Goal: Check status: Check status

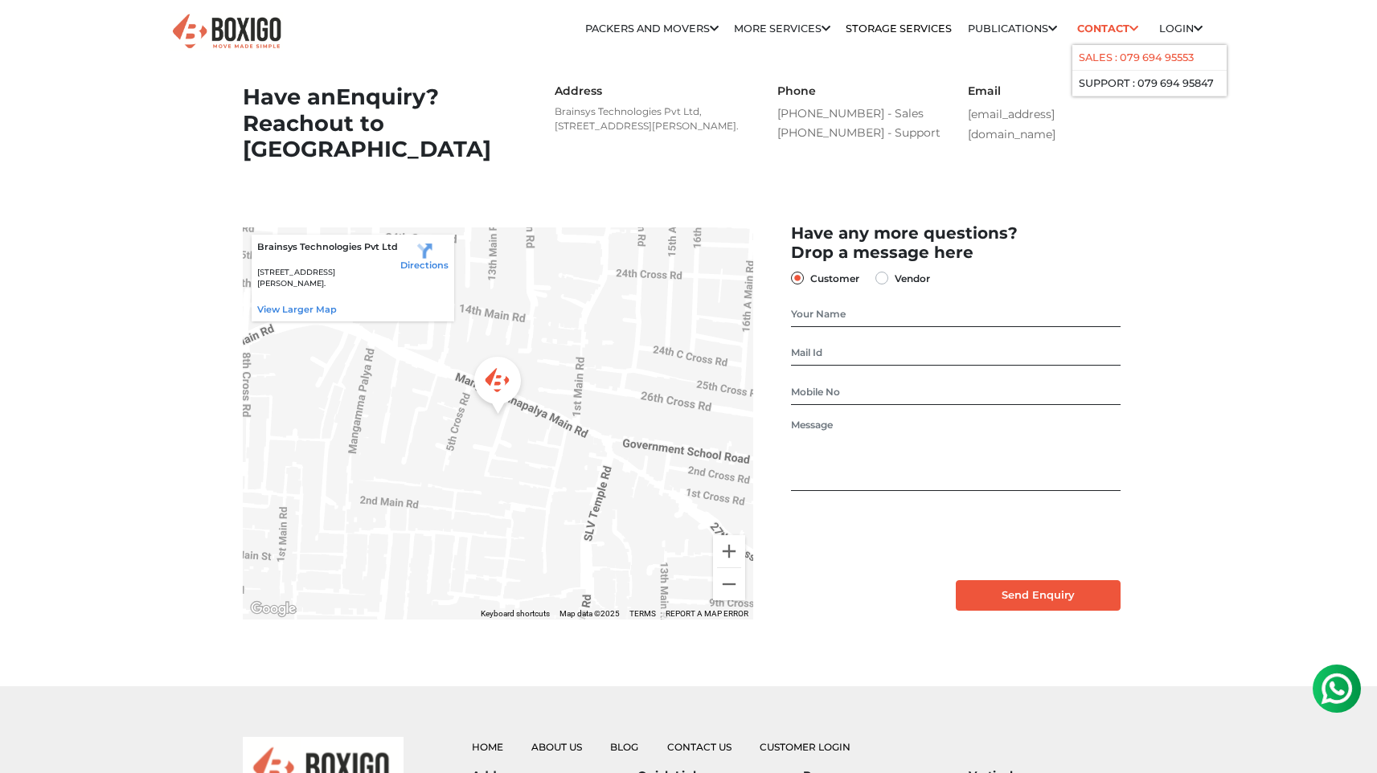
click at [1112, 64] on link "Sales : 079 694 95553" at bounding box center [1136, 57] width 115 height 12
click at [1057, 51] on div "Relocation Storage Space Packers and Movers Packers and Movers in bangalore Pac…" at bounding box center [776, 35] width 876 height 45
click at [995, 129] on div "Email support@boxigo.in" at bounding box center [1051, 114] width 191 height 60
click at [1179, 54] on link "Customer" at bounding box center [1196, 57] width 61 height 12
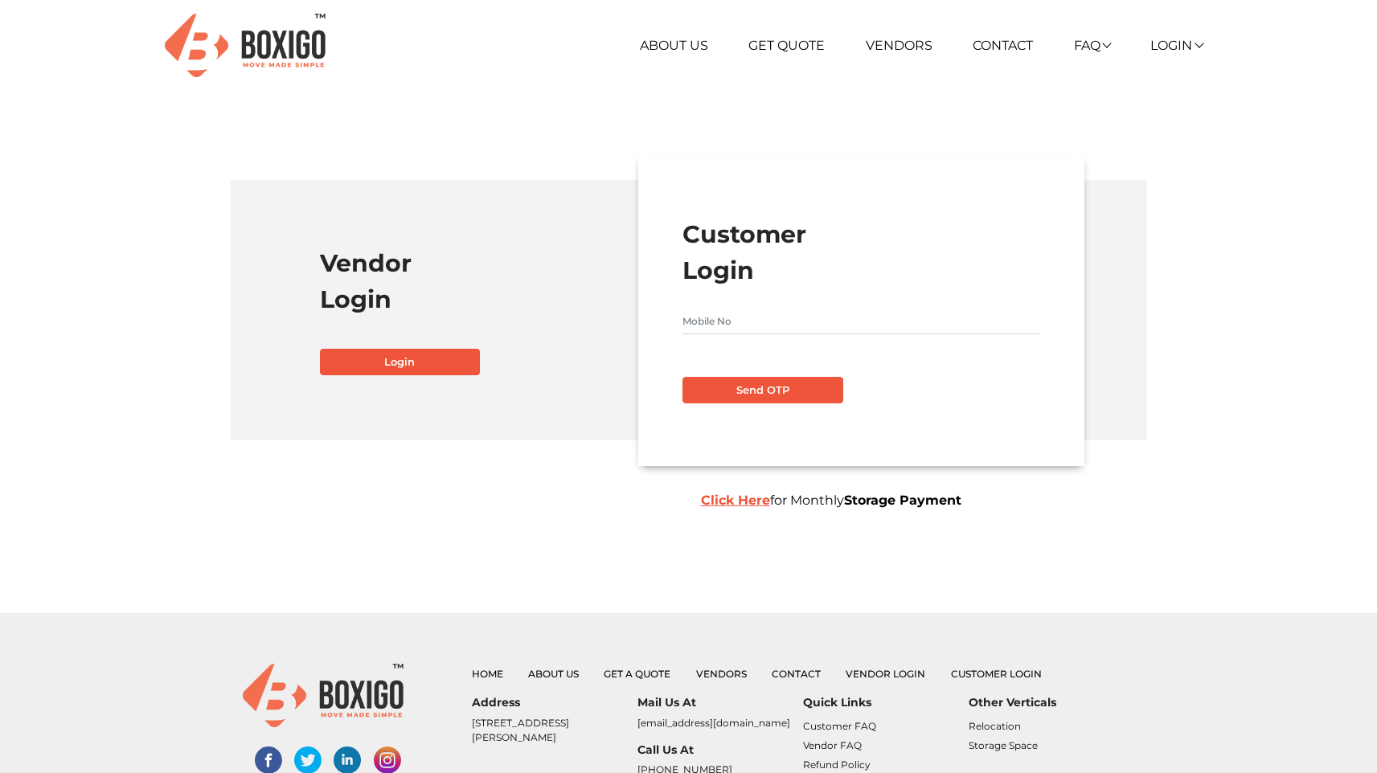
click at [781, 307] on form "Customer Login Send OTP Click Here for Monthly Storage Payment" at bounding box center [861, 309] width 357 height 187
click at [781, 330] on input "text" at bounding box center [861, 322] width 357 height 26
type input "9915503768"
click at [781, 394] on button "Send OTP" at bounding box center [763, 390] width 161 height 27
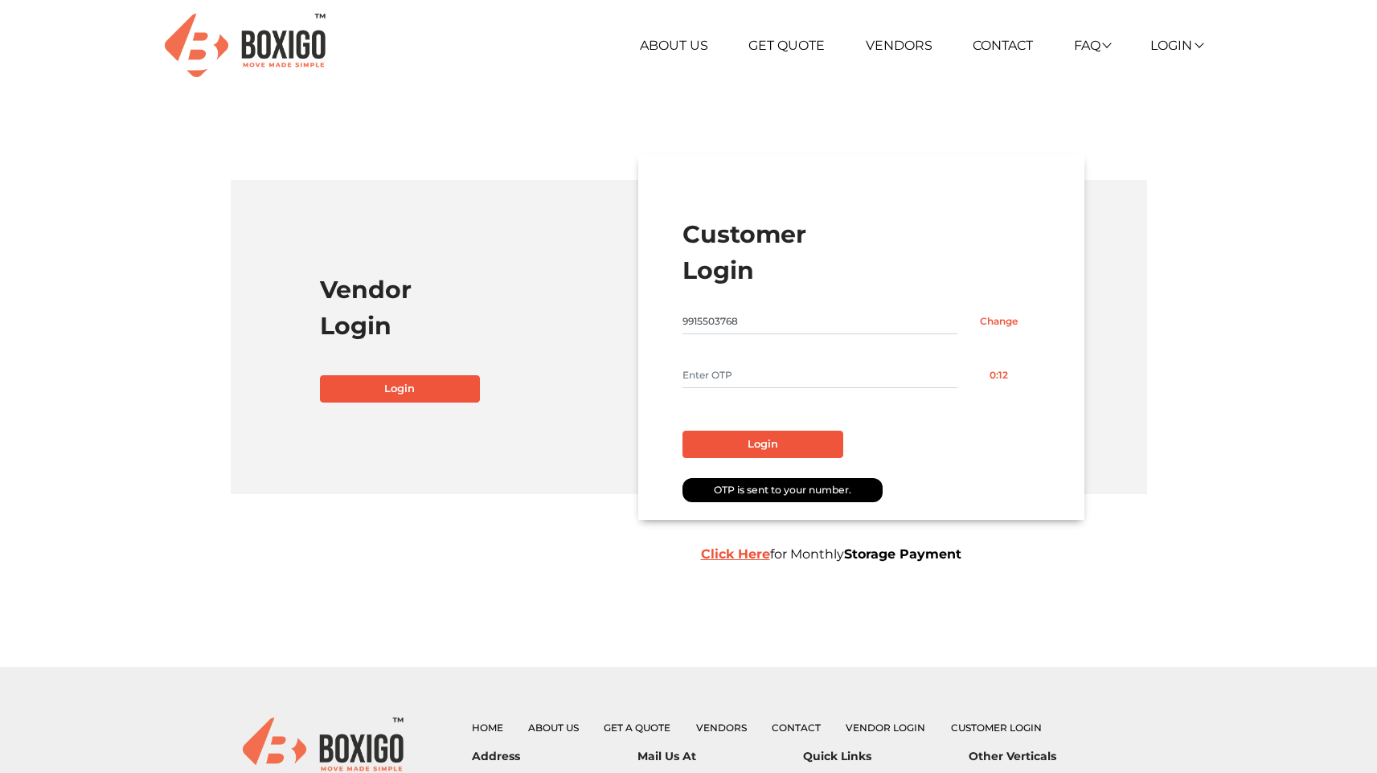
click at [724, 378] on input "text" at bounding box center [820, 376] width 275 height 26
type input "1733"
click at [736, 446] on button "Login" at bounding box center [763, 444] width 161 height 27
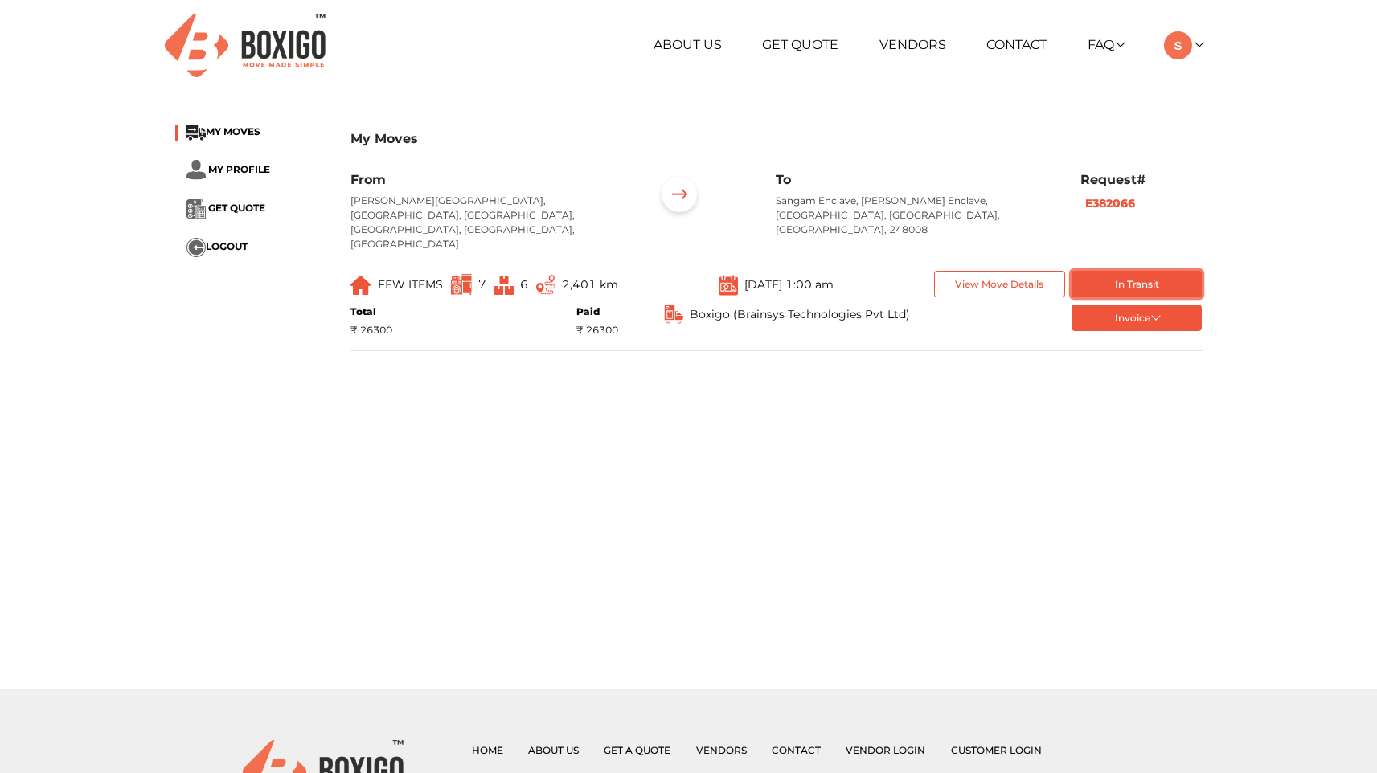
click at [1094, 271] on button "In Transit" at bounding box center [1137, 284] width 131 height 27
click at [1003, 271] on button "View Move Details" at bounding box center [999, 284] width 131 height 27
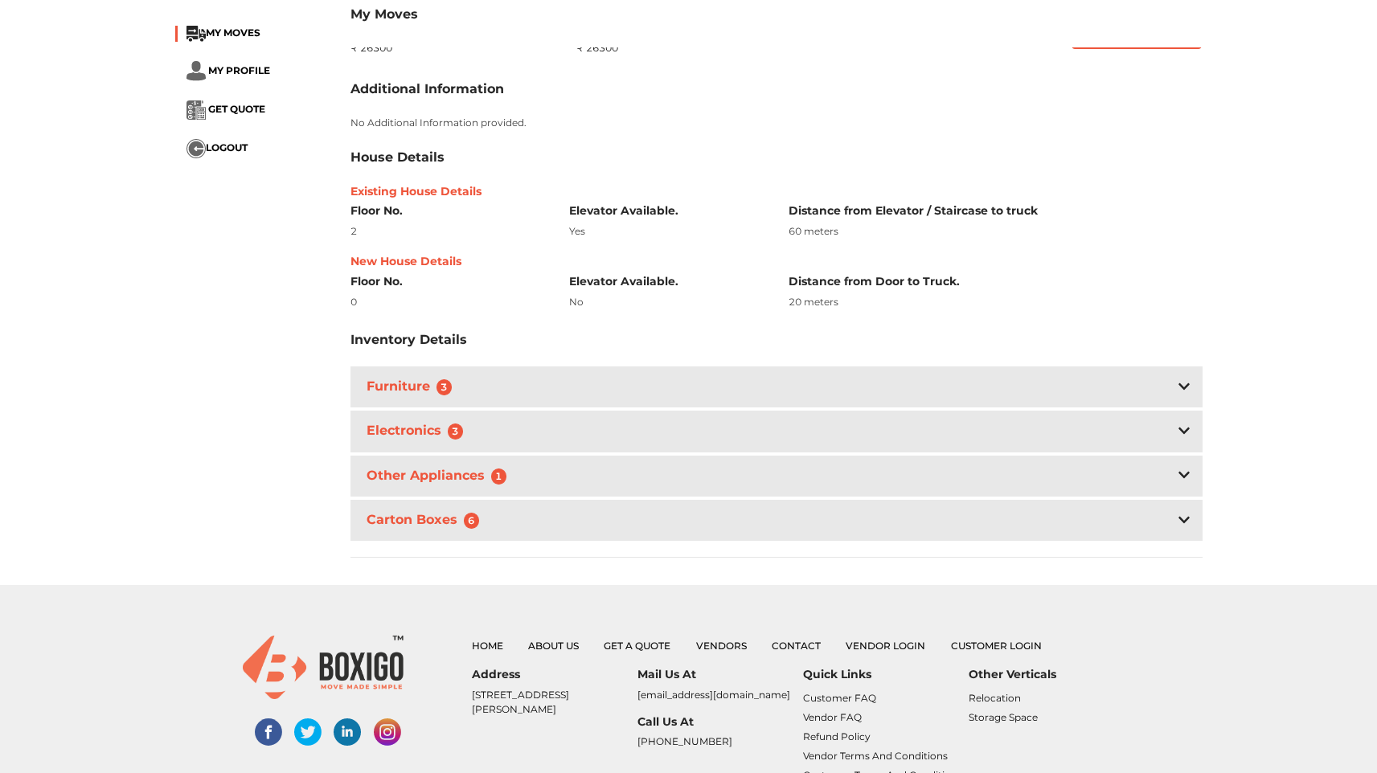
scroll to position [285, 0]
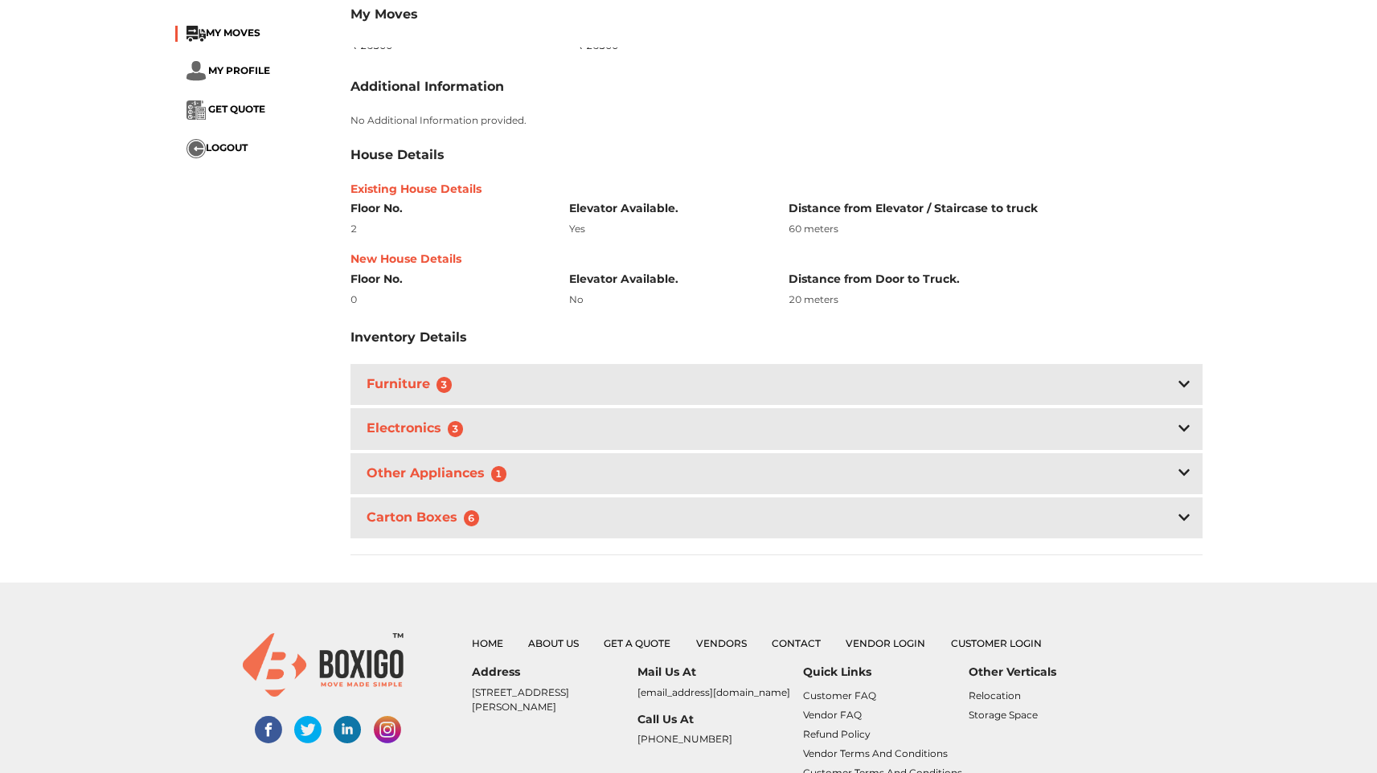
click at [601, 372] on div "Furniture 3" at bounding box center [777, 384] width 852 height 41
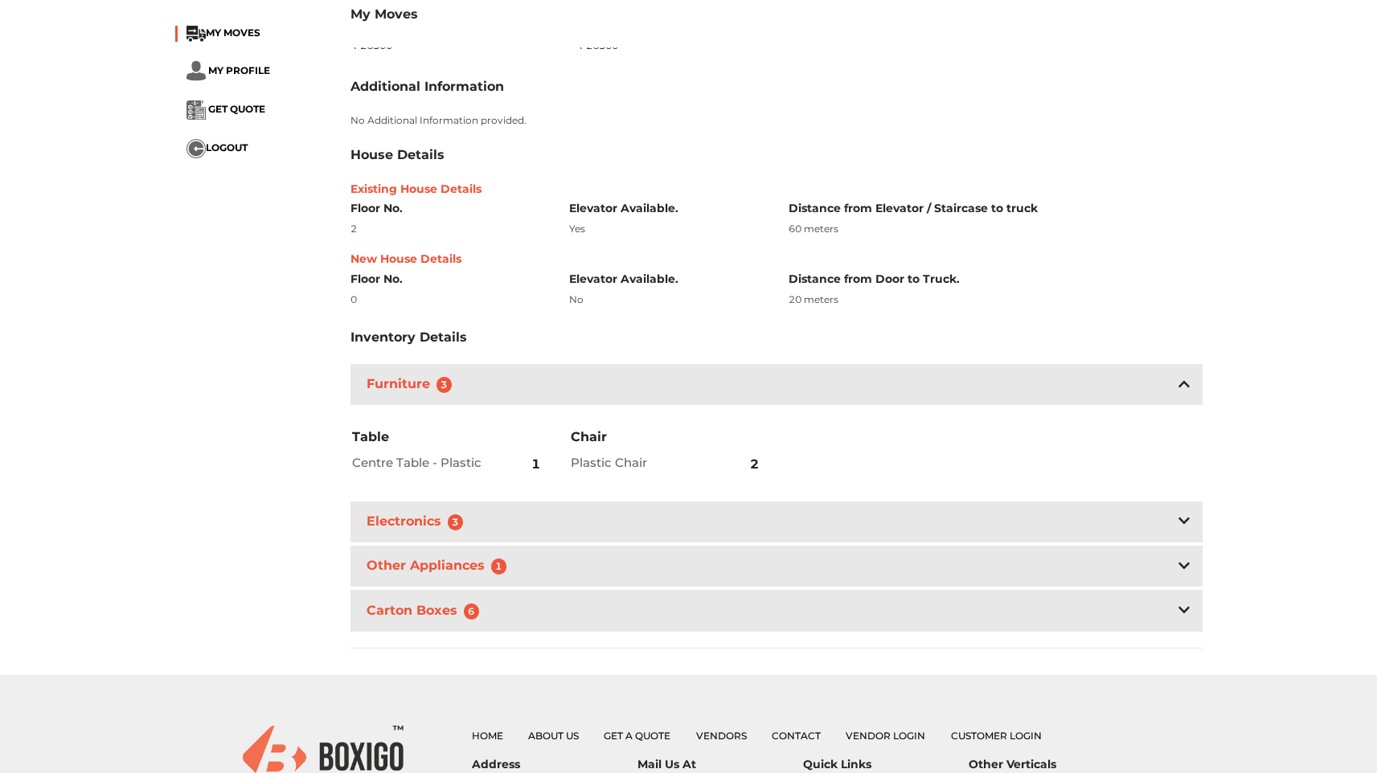
click at [621, 519] on div "Electronics 3" at bounding box center [777, 522] width 852 height 41
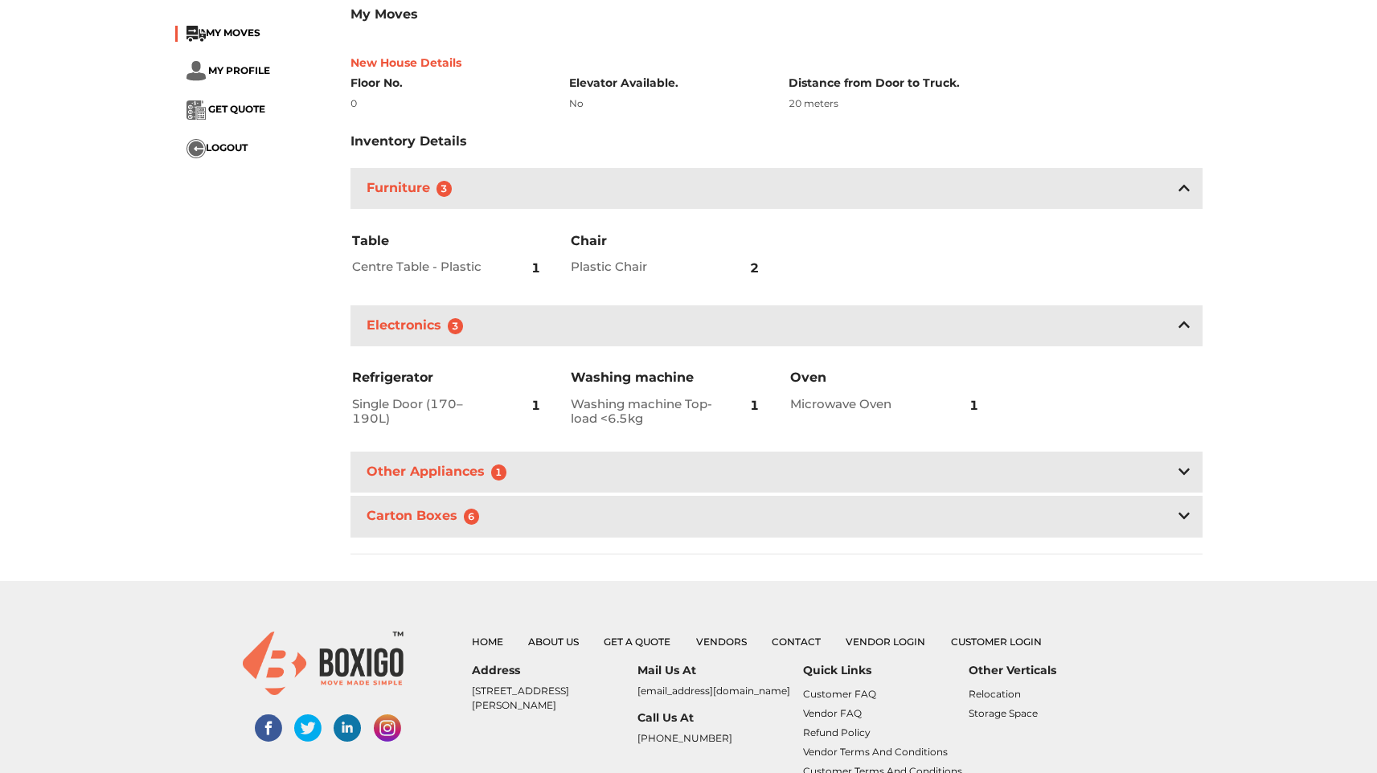
scroll to position [509, 0]
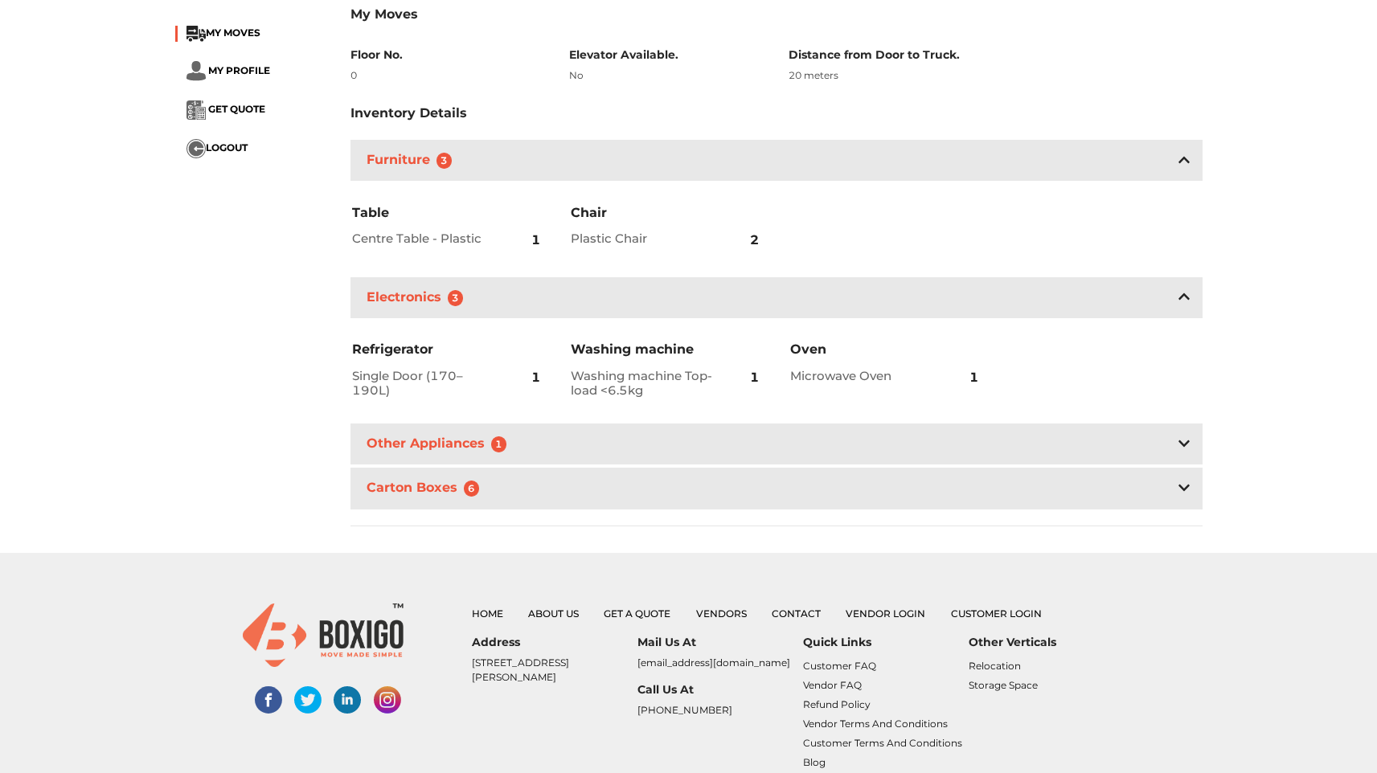
click at [572, 442] on div "Other Appliances 1" at bounding box center [777, 444] width 852 height 41
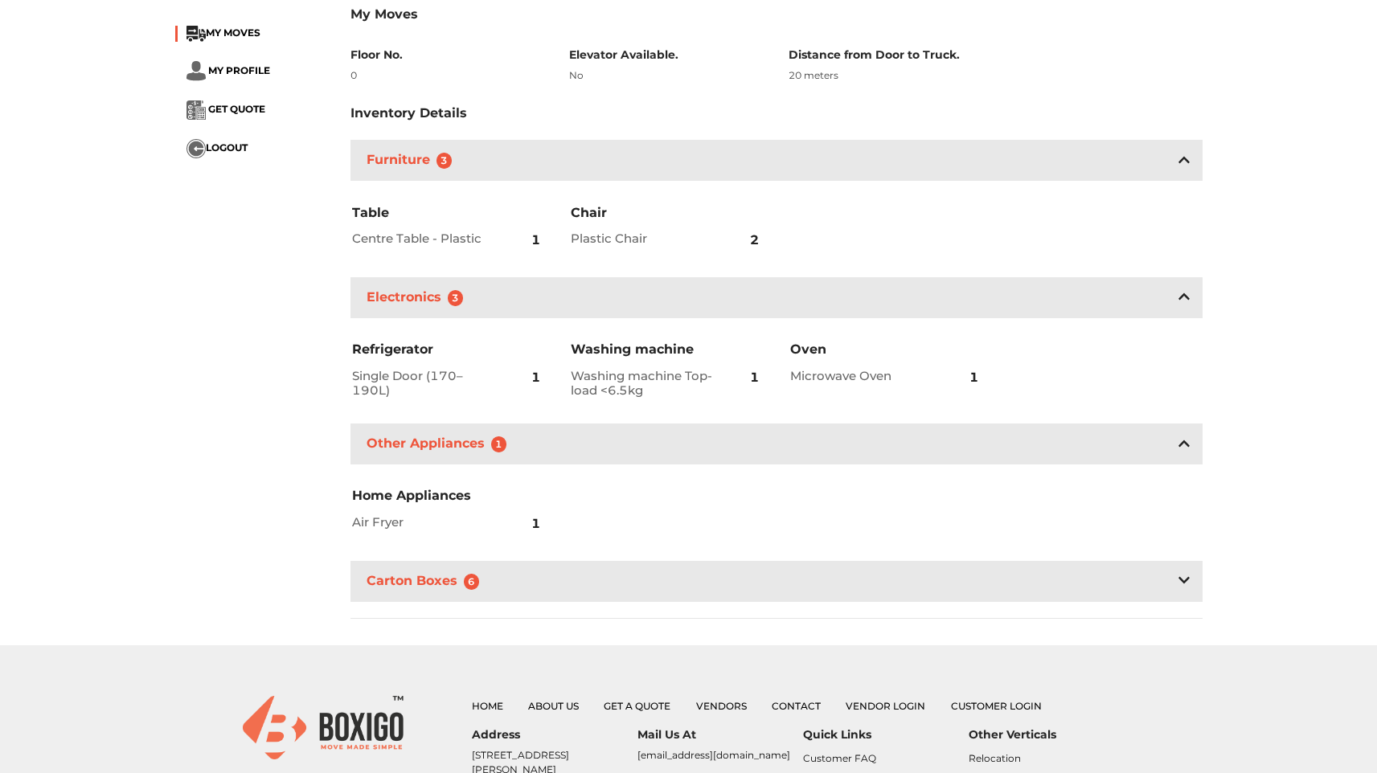
click at [506, 568] on div "Carton Boxes 6" at bounding box center [777, 581] width 852 height 41
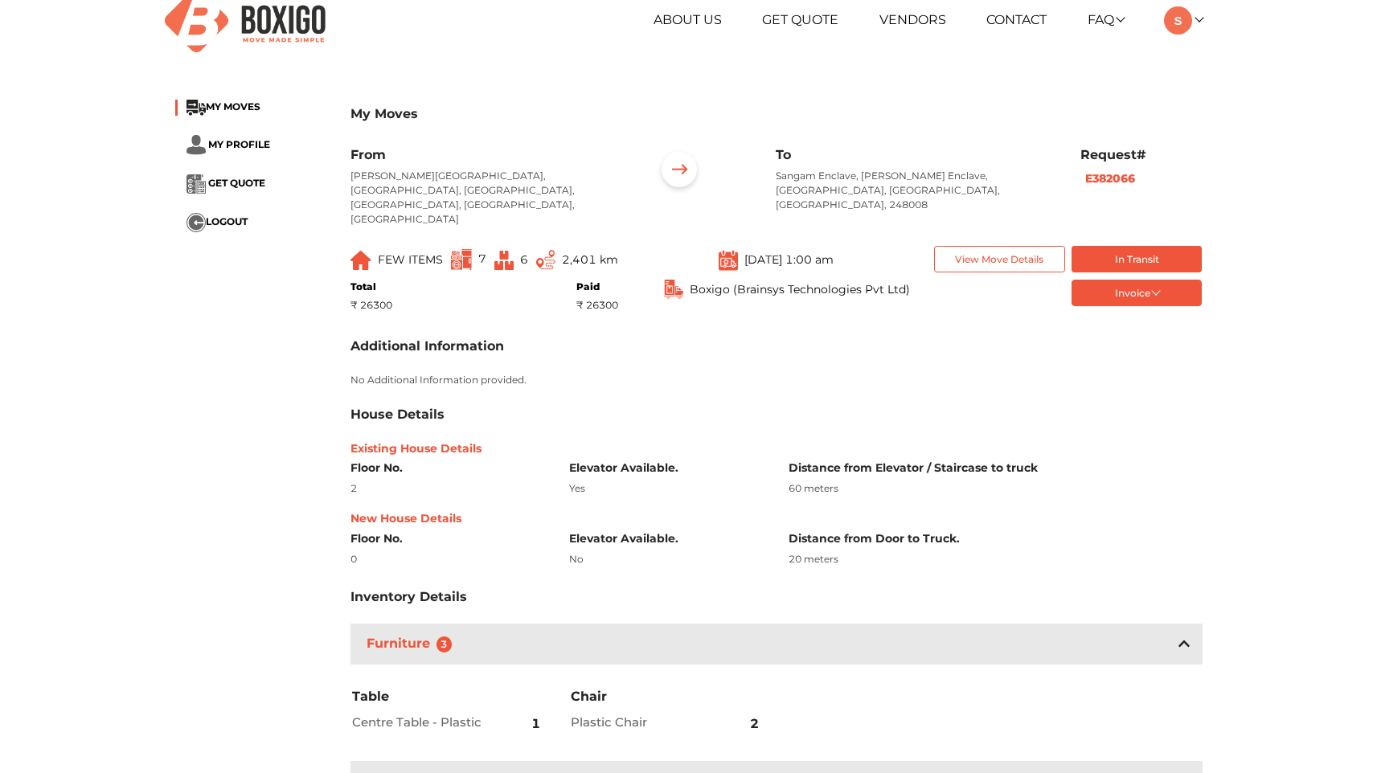
scroll to position [0, 0]
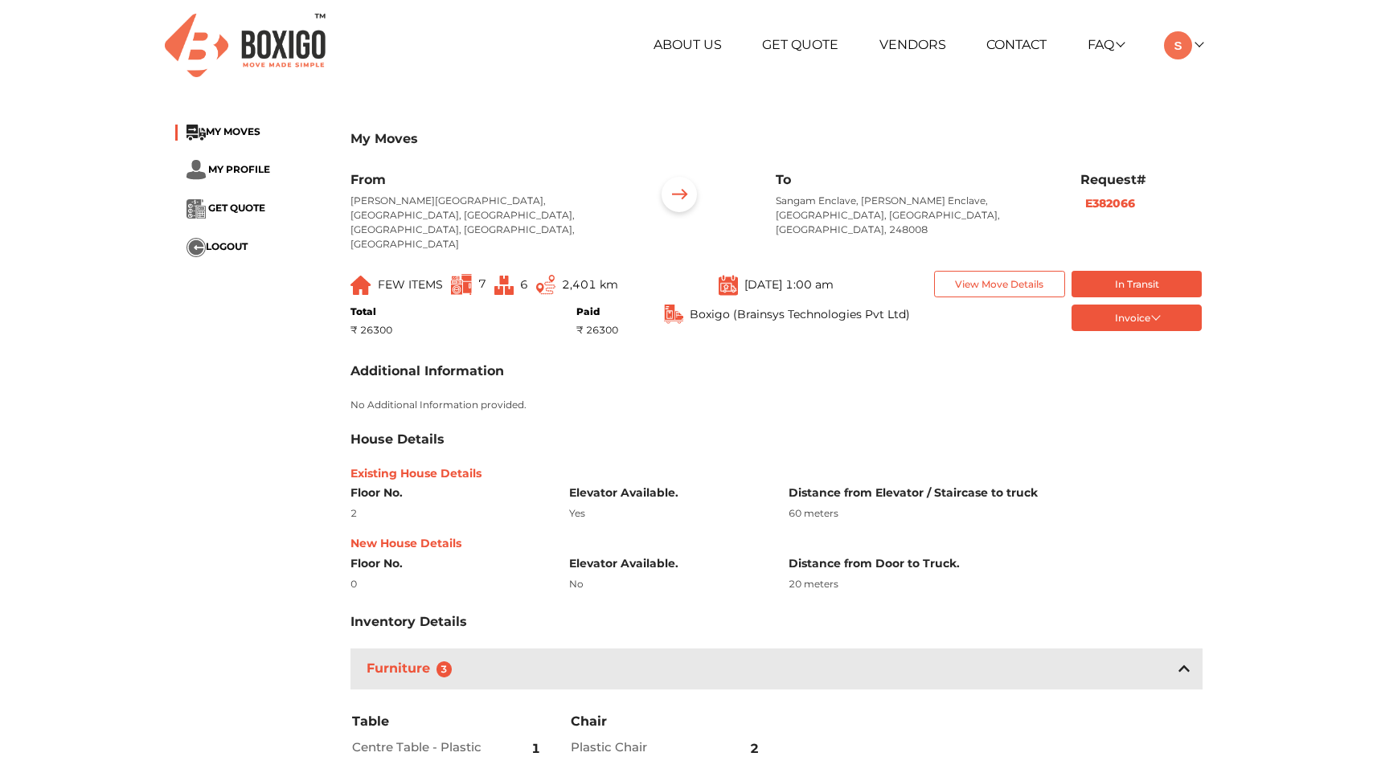
click at [466, 277] on img at bounding box center [461, 284] width 21 height 21
click at [1125, 274] on button "In Transit" at bounding box center [1137, 284] width 131 height 27
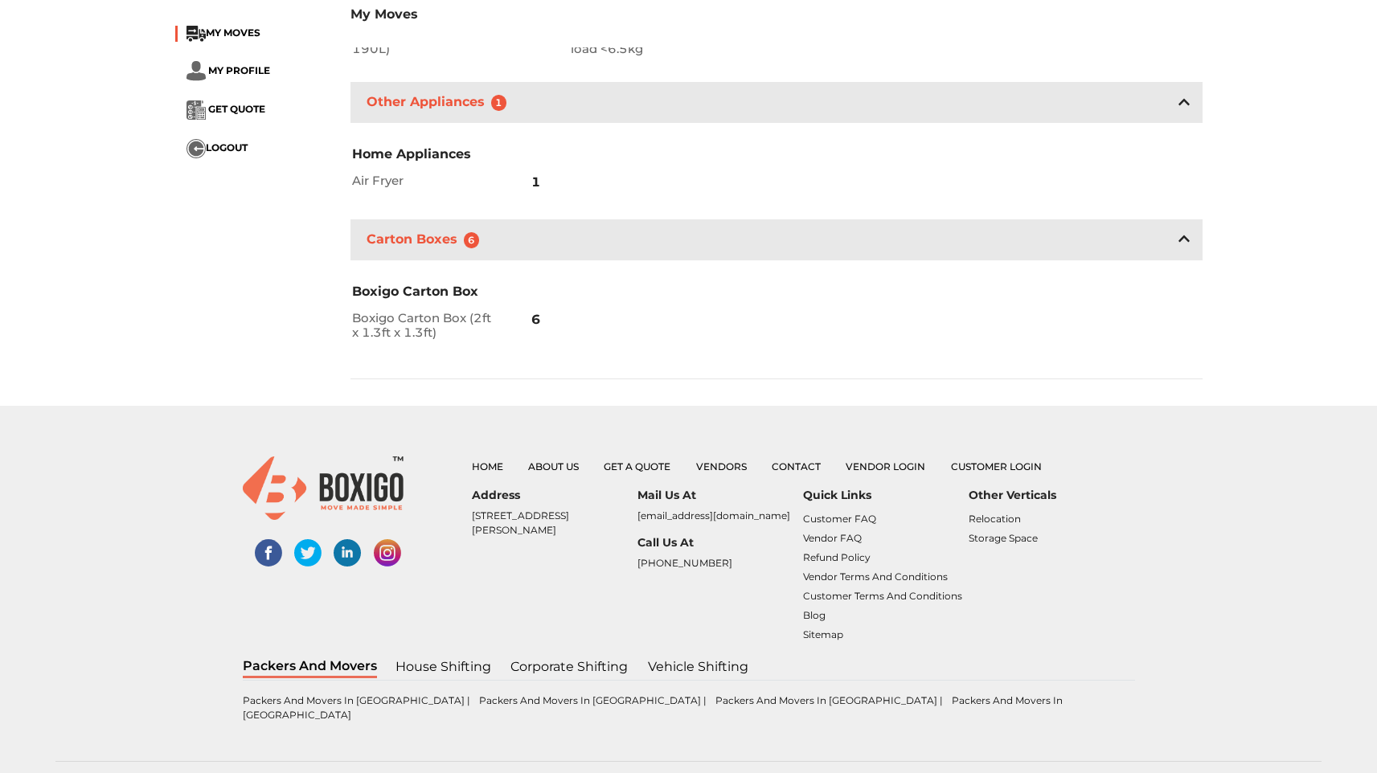
scroll to position [841, 0]
